Goal: Task Accomplishment & Management: Use online tool/utility

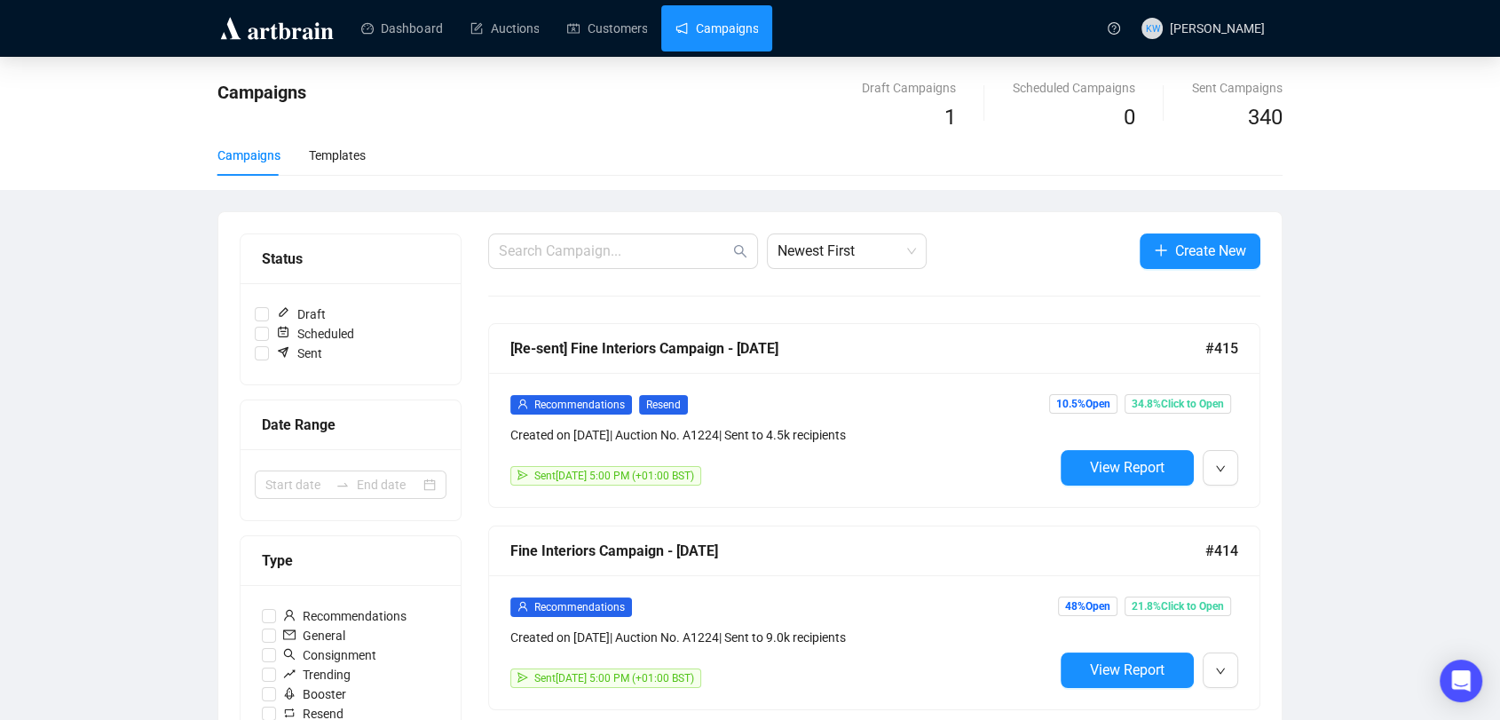
click at [108, 163] on div "Campaigns Draft Campaigns 1 Scheduled Campaigns 0 Sent Campaigns 340 Campaigns …" at bounding box center [750, 123] width 1500 height 133
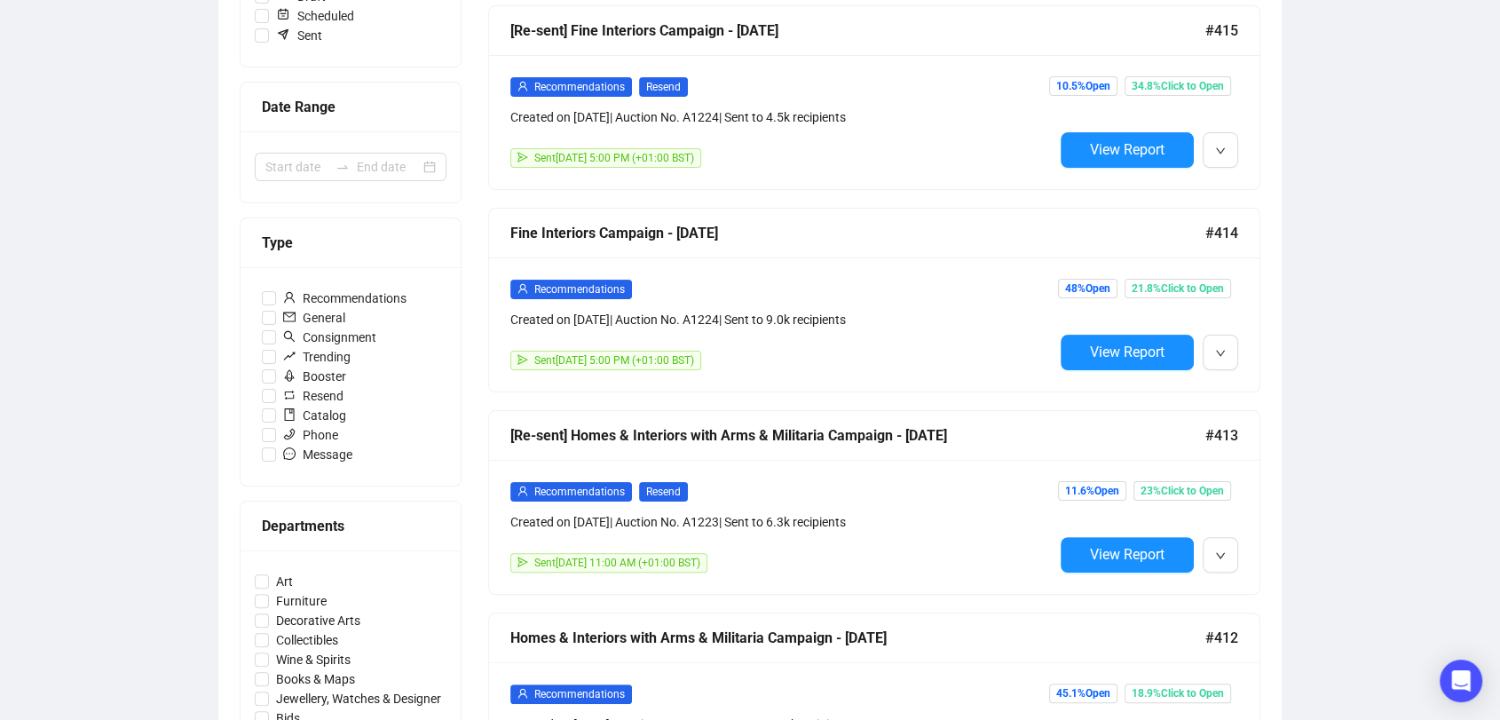
scroll to position [316, 0]
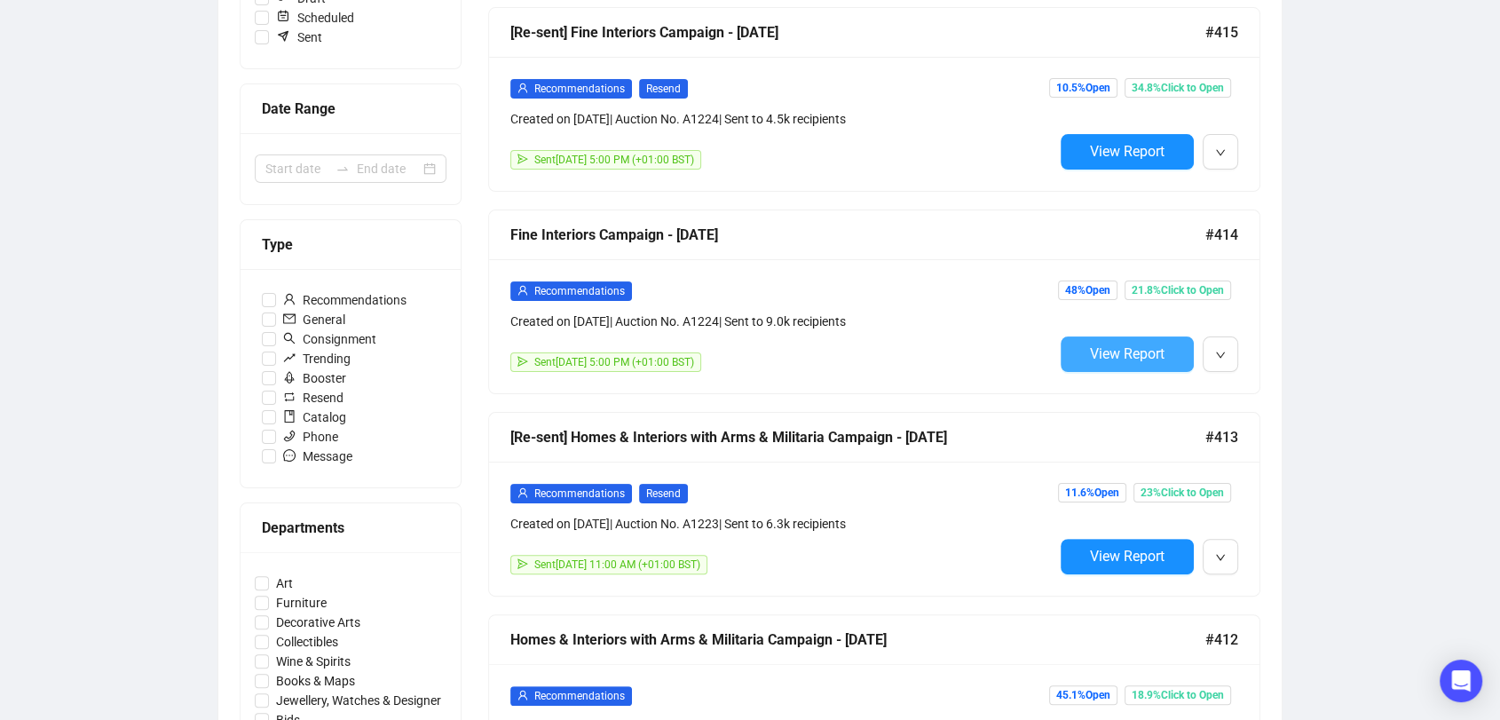
click at [1122, 353] on span "View Report" at bounding box center [1127, 353] width 75 height 17
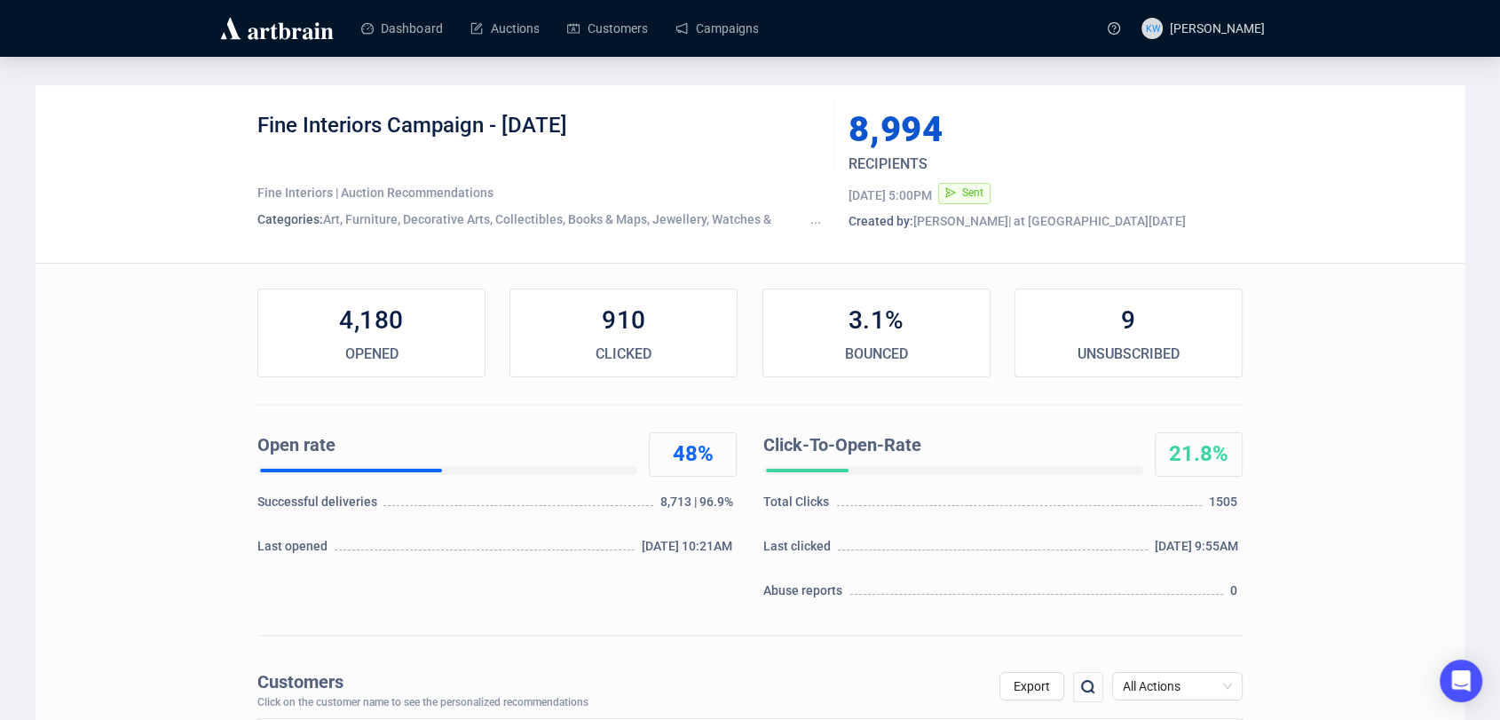
scroll to position [319, 0]
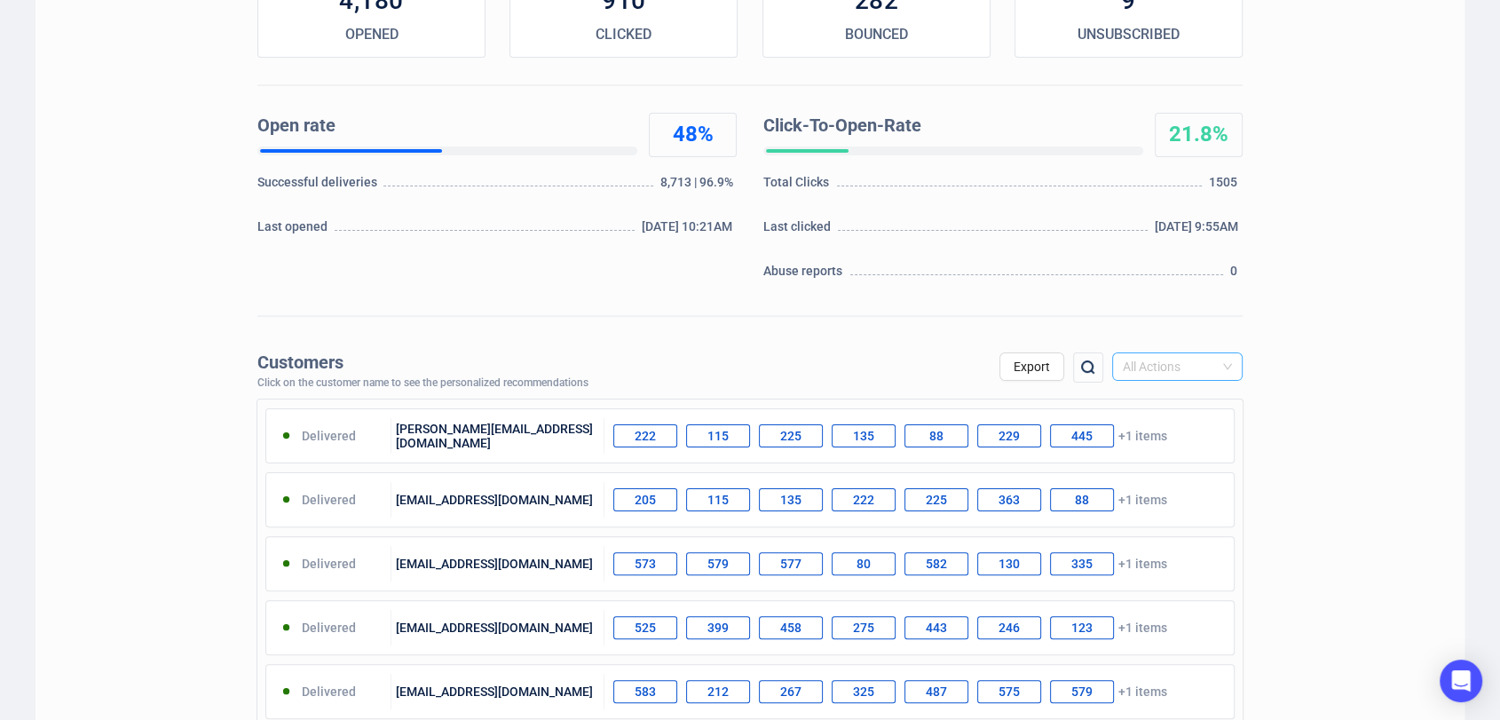
click at [1223, 358] on span "All Actions" at bounding box center [1176, 366] width 109 height 27
click at [1171, 508] on div "Unsubscribe" at bounding box center [1177, 516] width 102 height 20
click at [1041, 374] on button "Export" at bounding box center [1031, 366] width 65 height 28
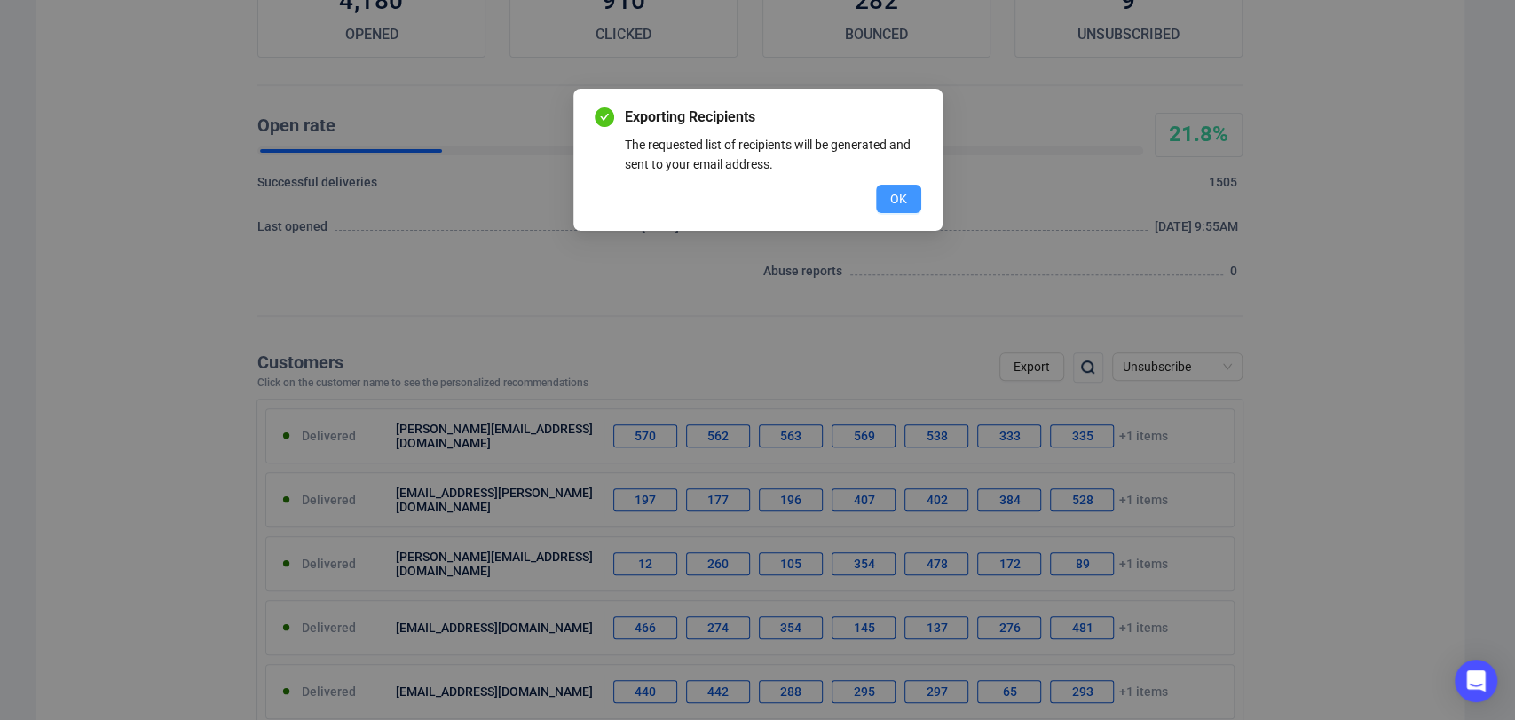
click at [894, 198] on span "OK" at bounding box center [898, 199] width 17 height 20
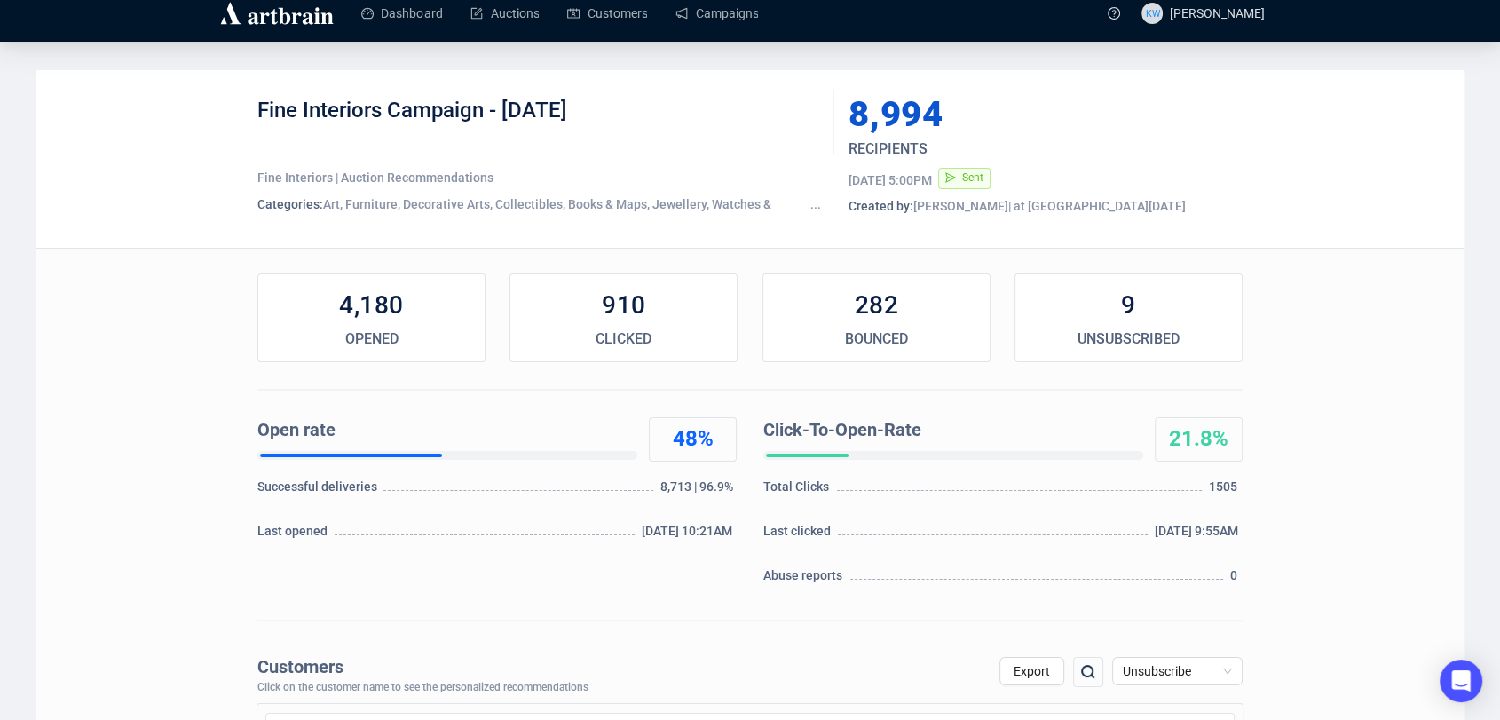
scroll to position [0, 0]
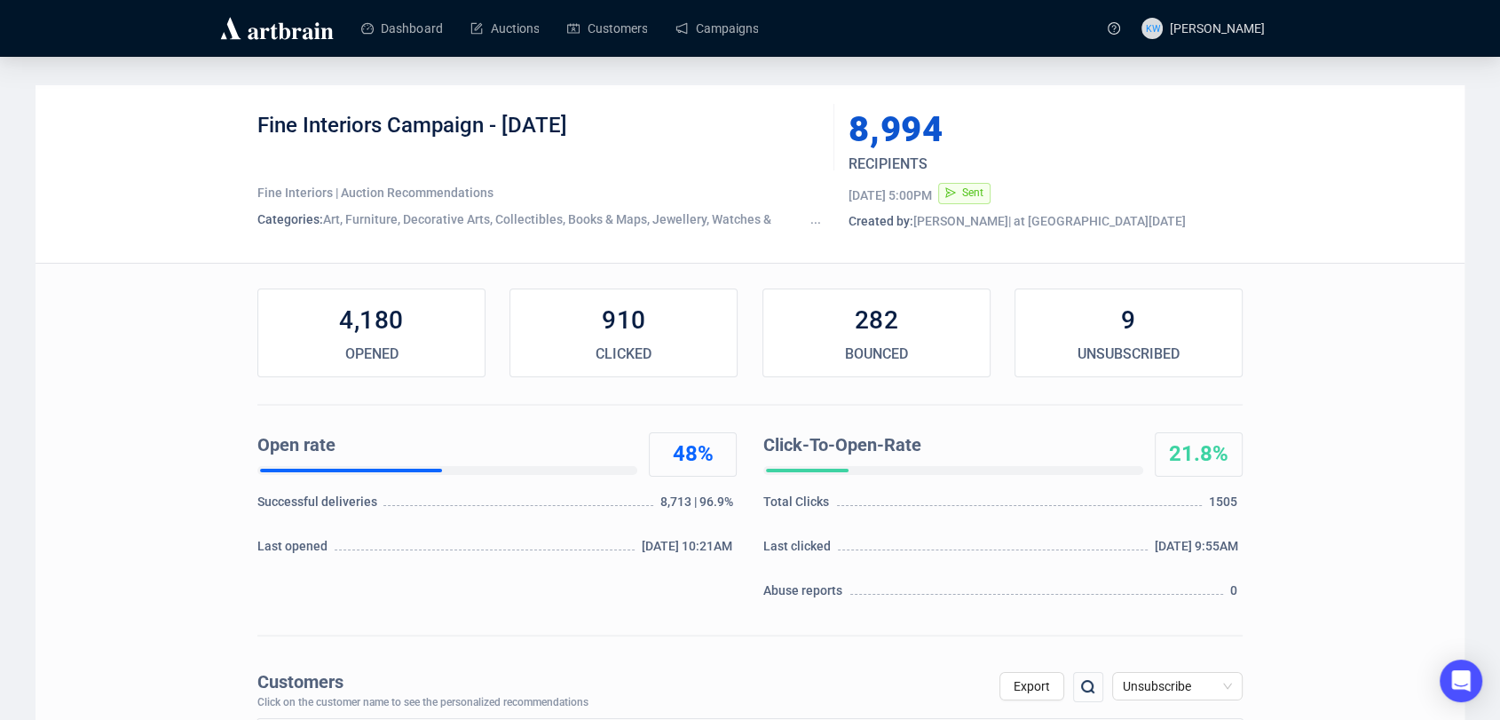
drag, startPoint x: 663, startPoint y: 119, endPoint x: 251, endPoint y: 136, distance: 412.1
click at [251, 136] on div "Fine Interiors Campaign - [DATE] Fine Interiors | Auction Recommendations Categ…" at bounding box center [749, 173] width 1429 height 177
copy div "Fine Interiors Campaign - [DATE]"
